Goal: Navigation & Orientation: Find specific page/section

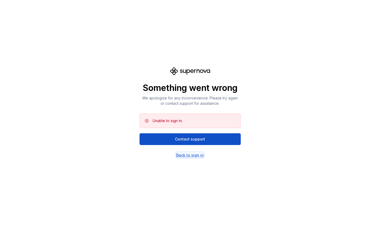
click at [185, 155] on div "Back to sign in" at bounding box center [189, 154] width 27 height 5
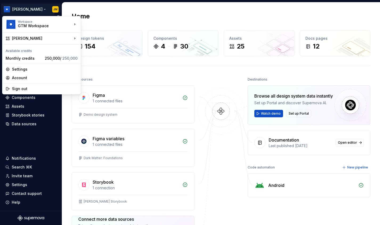
click at [37, 11] on html "[PERSON_NAME] Version Current draft Home Documentation Analytics Code automatio…" at bounding box center [190, 112] width 380 height 225
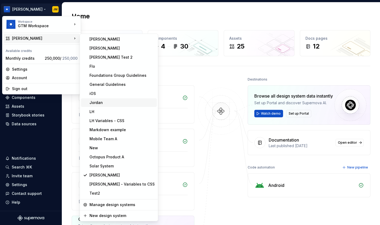
click at [104, 105] on div "Jordan" at bounding box center [122, 102] width 65 height 5
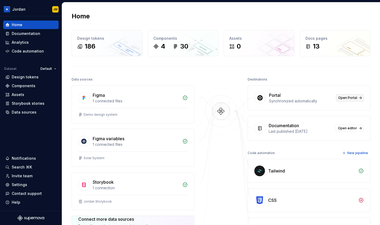
click at [349, 99] on span "Open Portal" at bounding box center [348, 98] width 19 height 4
